Goal: Communication & Community: Answer question/provide support

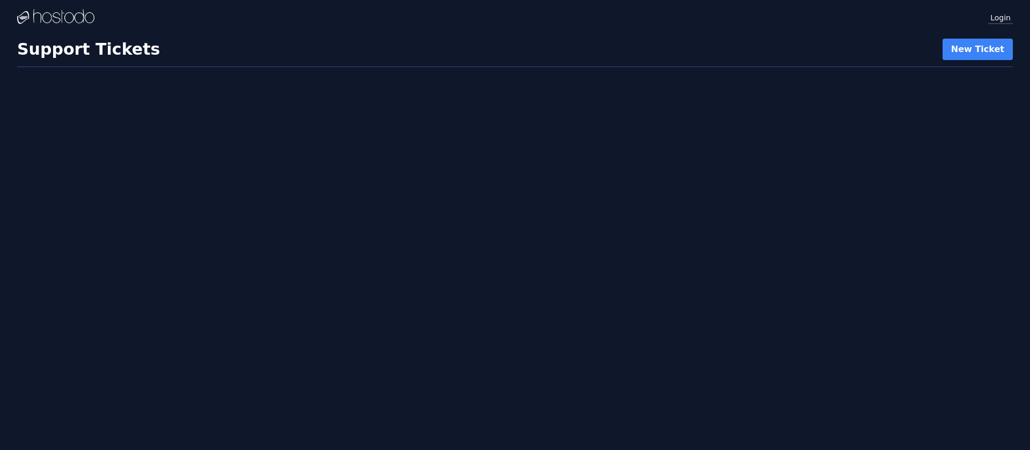
click at [998, 20] on link "Login" at bounding box center [1000, 17] width 25 height 14
click at [501, 317] on div "Login Instances SSH Keys Billing Helpdesk Sign out Settings Instances" at bounding box center [515, 225] width 1030 height 450
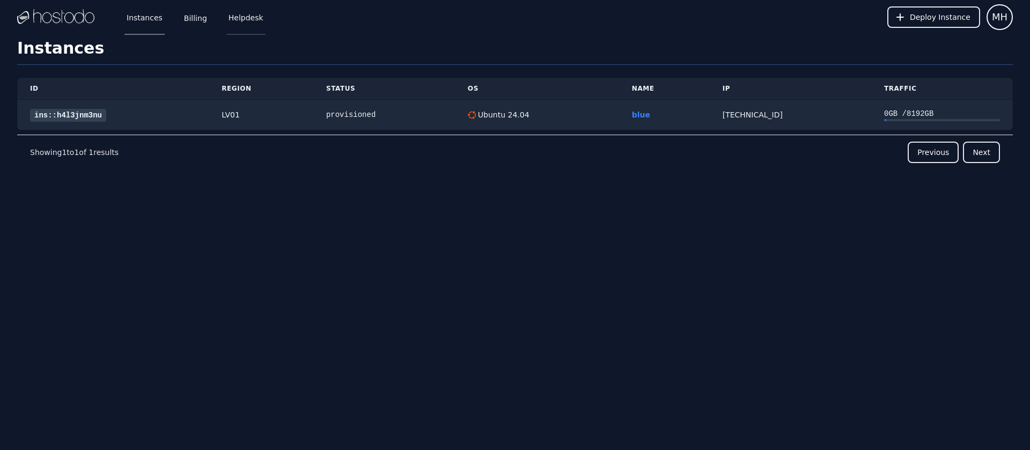
click at [238, 20] on link "Helpdesk" at bounding box center [245, 16] width 39 height 35
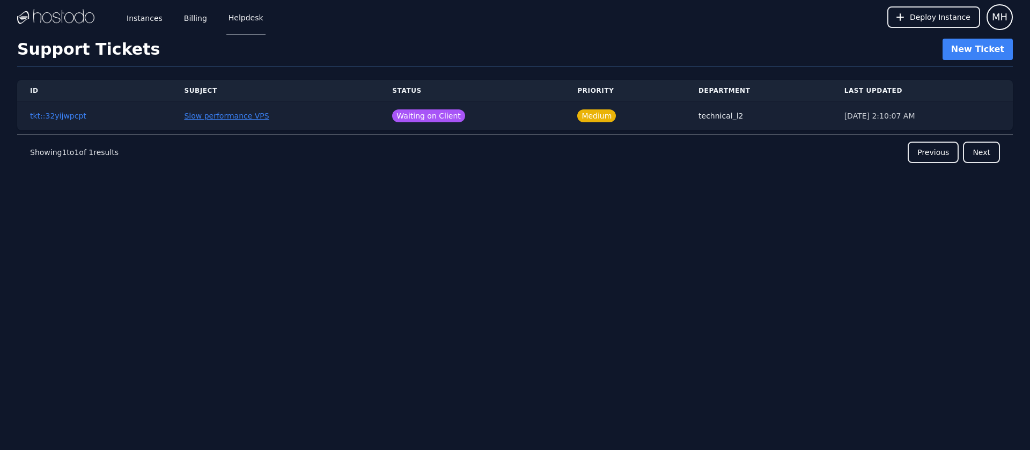
click at [208, 115] on link "Slow performance VPS" at bounding box center [226, 116] width 85 height 9
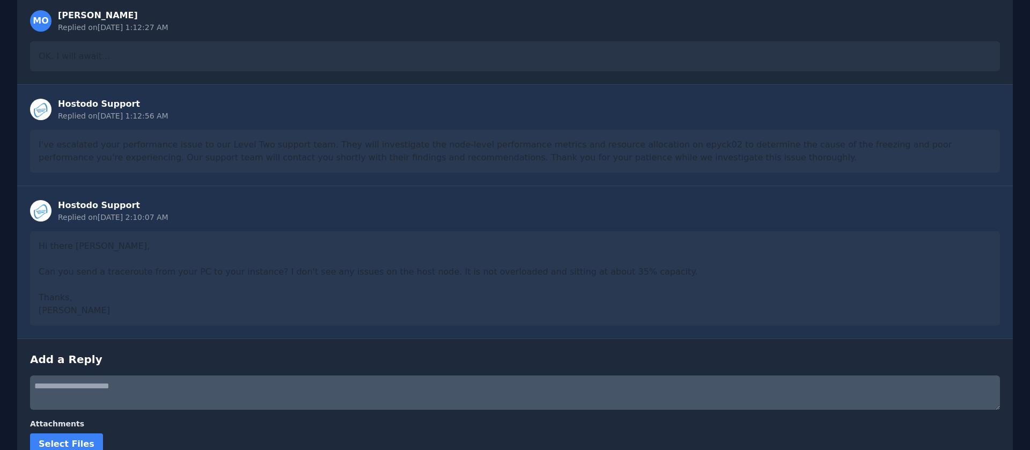
scroll to position [951, 0]
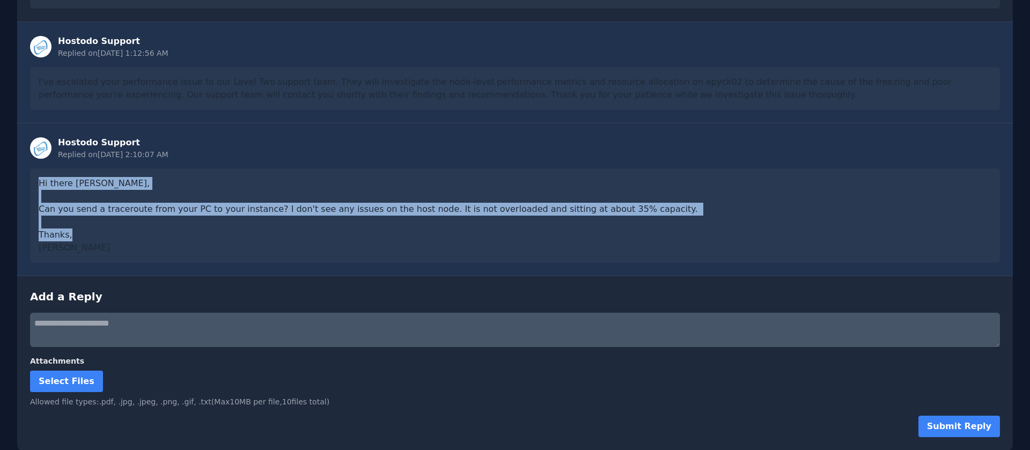
drag, startPoint x: 38, startPoint y: 182, endPoint x: 161, endPoint y: 249, distance: 140.9
click at [161, 249] on div "Hi there [PERSON_NAME], Can you send a traceroute from your PC to your instance…" at bounding box center [515, 215] width 970 height 94
click at [153, 213] on div "Hi there [PERSON_NAME], Can you send a traceroute from your PC to your instance…" at bounding box center [515, 215] width 970 height 94
drag, startPoint x: 36, startPoint y: 207, endPoint x: 613, endPoint y: 216, distance: 576.8
click at [613, 216] on div "Hi there [PERSON_NAME], Can you send a traceroute from your PC to your instance…" at bounding box center [515, 215] width 970 height 94
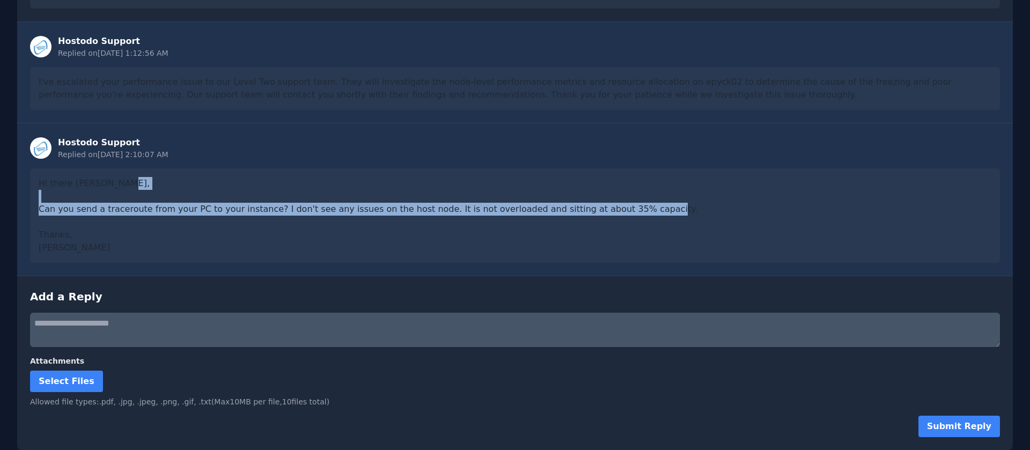
click at [219, 207] on div "Hi there [PERSON_NAME], Can you send a traceroute from your PC to your instance…" at bounding box center [515, 215] width 970 height 94
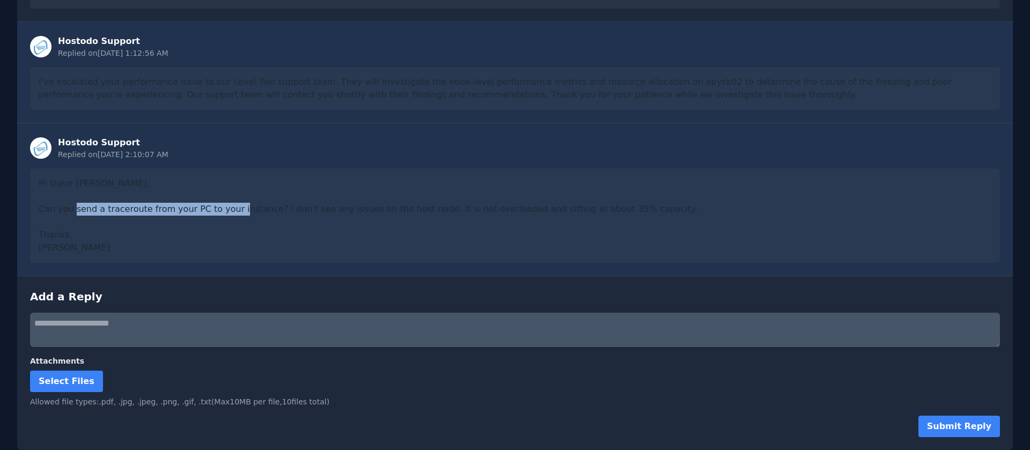
drag, startPoint x: 104, startPoint y: 208, endPoint x: 267, endPoint y: 212, distance: 163.7
click at [267, 212] on div "Hi there [PERSON_NAME], Can you send a traceroute from your PC to your instance…" at bounding box center [515, 215] width 970 height 94
copy div "traceroute from your PC to your instance"
click at [165, 321] on textarea at bounding box center [515, 330] width 970 height 34
paste textarea "**********"
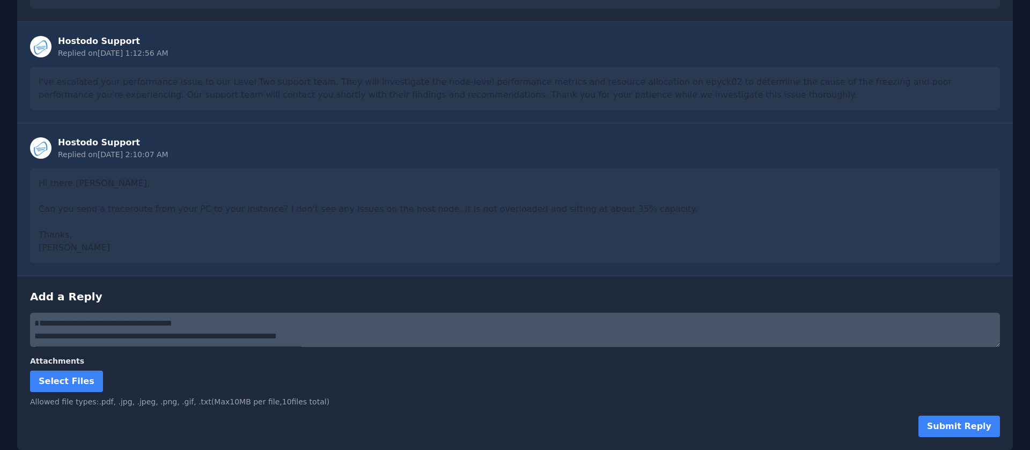
scroll to position [73, 0]
type textarea "**********"
click at [960, 422] on button "Submit Reply" at bounding box center [960, 426] width 82 height 21
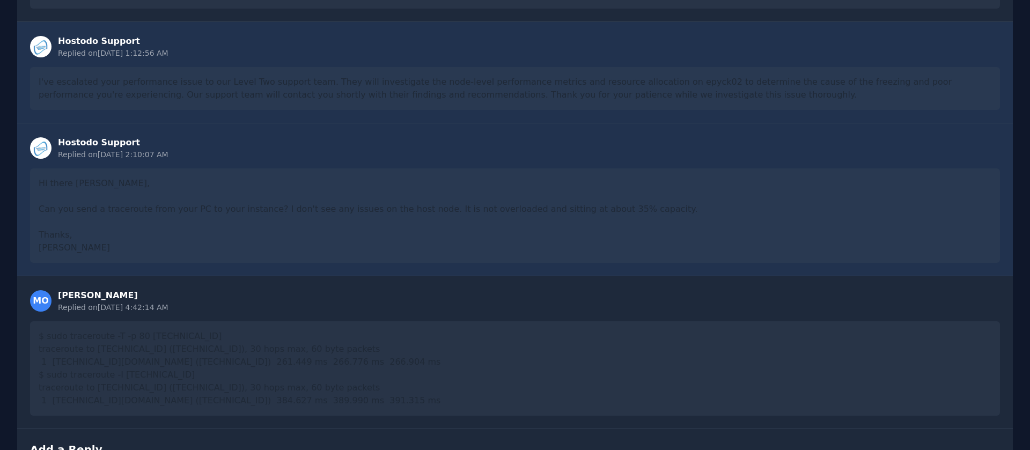
click at [420, 341] on div "$ sudo traceroute -T -p 80 [TECHNICAL_ID] traceroute to [TECHNICAL_ID] ([TECHNI…" at bounding box center [515, 368] width 970 height 94
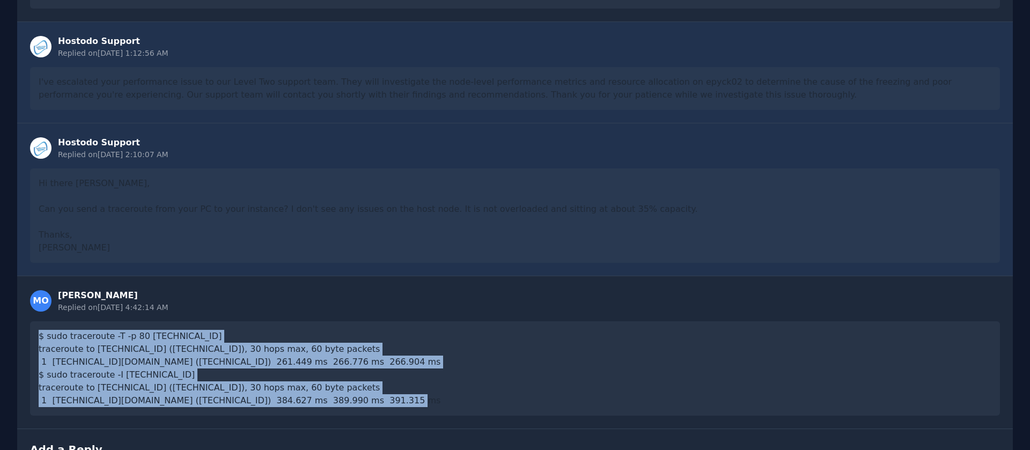
drag, startPoint x: 30, startPoint y: 338, endPoint x: 434, endPoint y: 409, distance: 410.2
click at [434, 409] on div "$ sudo traceroute -T -p 80 [TECHNICAL_ID] traceroute to [TECHNICAL_ID] ([TECHNI…" at bounding box center [515, 368] width 970 height 94
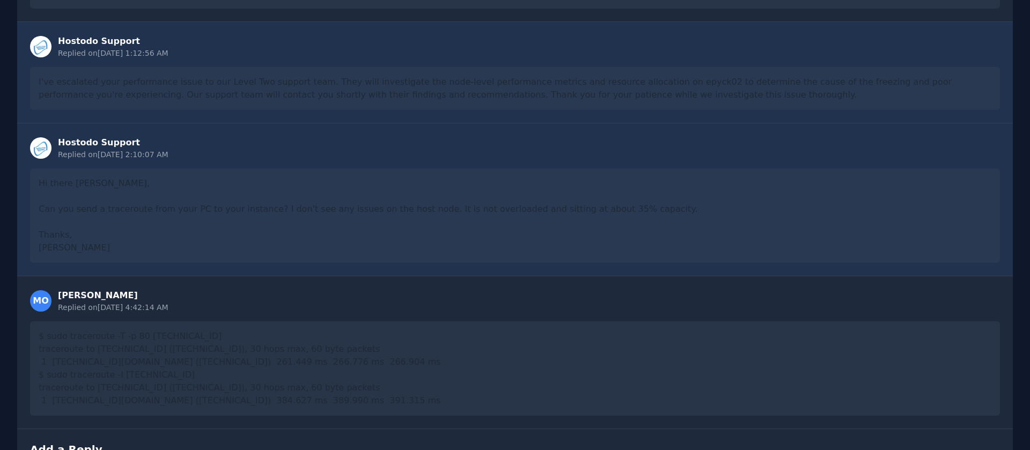
click at [134, 233] on div "Hi there [PERSON_NAME], Can you send a traceroute from your PC to your instance…" at bounding box center [515, 215] width 970 height 94
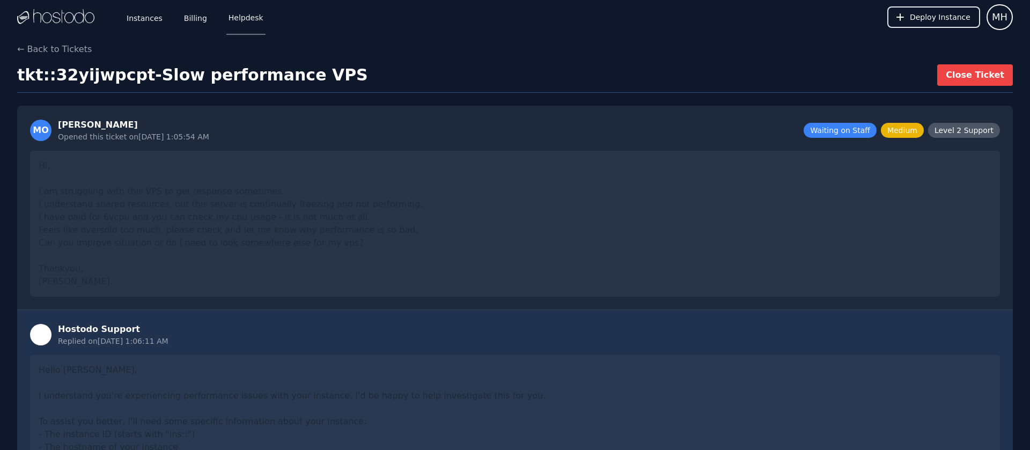
scroll to position [1104, 0]
